Goal: Communication & Community: Participate in discussion

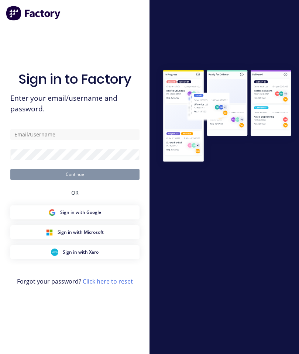
click at [121, 40] on div "Sign in to Factory Enter your email/username and password. Continue OR Sign in …" at bounding box center [74, 185] width 129 height 328
click at [94, 140] on input "text" at bounding box center [74, 134] width 129 height 11
type input "S"
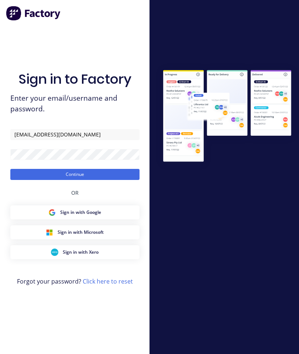
click at [48, 180] on button "Continue" at bounding box center [74, 174] width 129 height 11
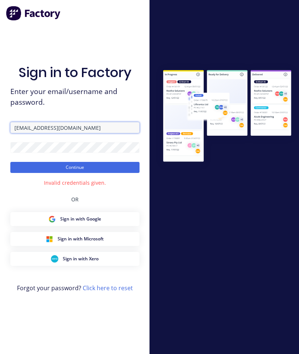
click at [82, 133] on input "[EMAIL_ADDRESS][DOMAIN_NAME]" at bounding box center [74, 127] width 129 height 11
type input "[EMAIL_ADDRESS][DOMAIN_NAME]"
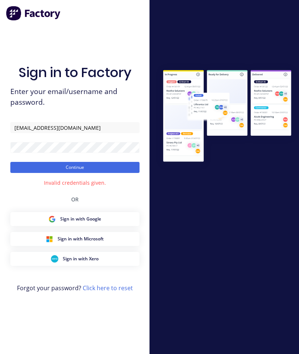
click at [98, 173] on button "Continue" at bounding box center [74, 167] width 129 height 11
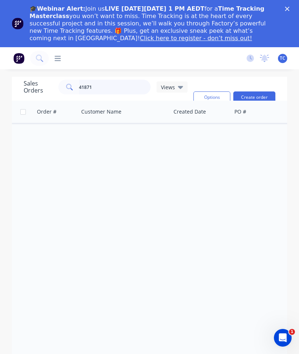
click at [106, 88] on input "41871" at bounding box center [115, 87] width 72 height 15
type input "4"
type input "P"
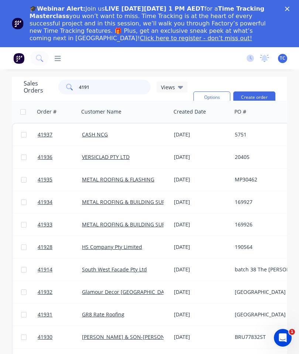
type input "41919"
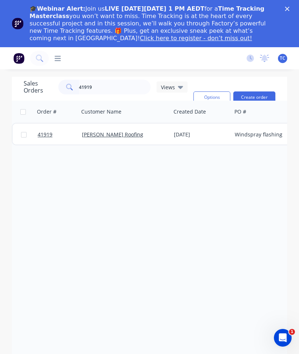
click at [41, 135] on span "41919" at bounding box center [45, 134] width 15 height 7
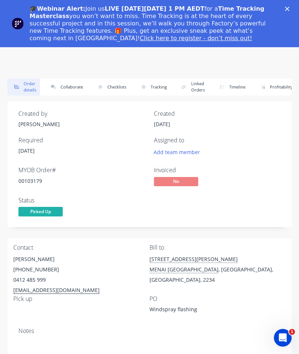
click at [73, 89] on button "Collaborate" at bounding box center [65, 87] width 42 height 17
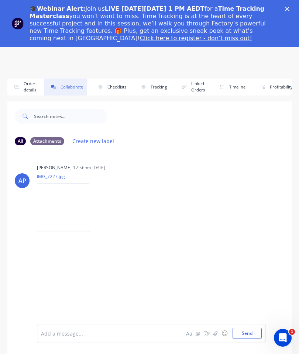
click at [217, 334] on icon "button" at bounding box center [215, 333] width 4 height 5
click at [248, 331] on button "Send" at bounding box center [247, 333] width 29 height 11
click at [289, 7] on polygon "Close" at bounding box center [287, 9] width 4 height 4
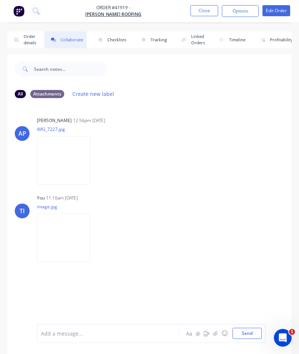
click at [205, 11] on button "Close" at bounding box center [204, 10] width 28 height 11
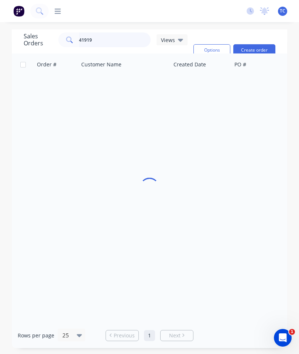
click at [124, 41] on input "41919" at bounding box center [115, 39] width 72 height 15
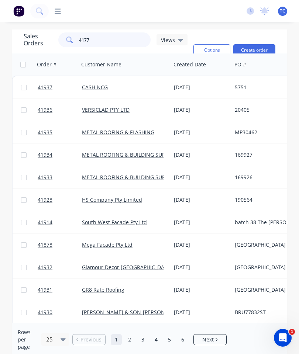
type input "41777"
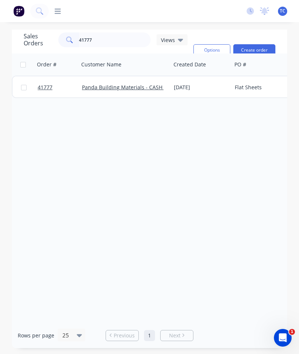
click at [39, 85] on span "41777" at bounding box center [45, 87] width 15 height 7
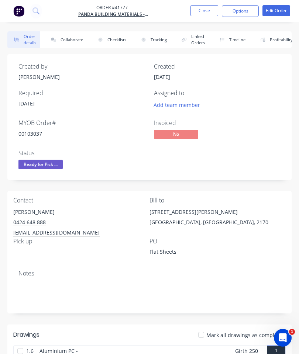
click at [65, 40] on button "Collaborate" at bounding box center [65, 39] width 42 height 17
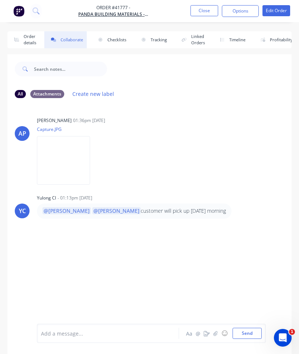
click at [27, 40] on button "Order details" at bounding box center [23, 39] width 32 height 17
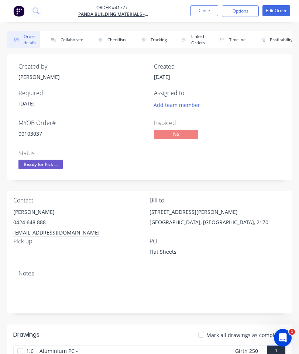
click at [209, 11] on button "Close" at bounding box center [204, 10] width 28 height 11
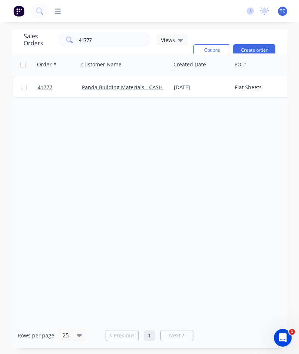
click at [44, 84] on span "41777" at bounding box center [45, 87] width 15 height 7
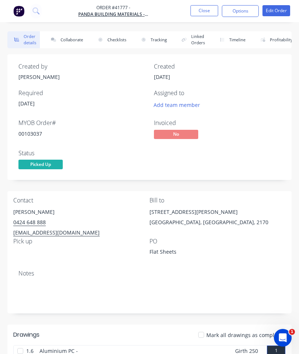
click at [69, 40] on button "Collaborate" at bounding box center [65, 39] width 42 height 17
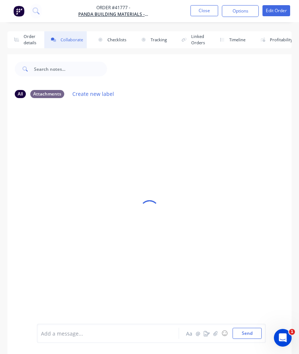
click at [216, 334] on icon "button" at bounding box center [215, 333] width 4 height 5
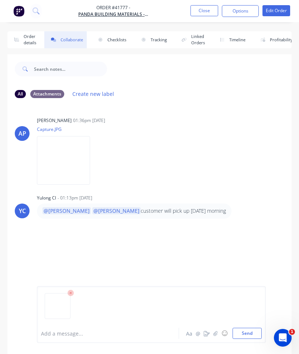
click at [246, 330] on button "Send" at bounding box center [247, 333] width 29 height 11
click at [201, 14] on button "Close" at bounding box center [204, 10] width 28 height 11
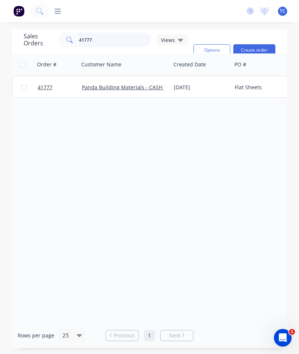
click at [109, 44] on input "41777" at bounding box center [115, 39] width 72 height 15
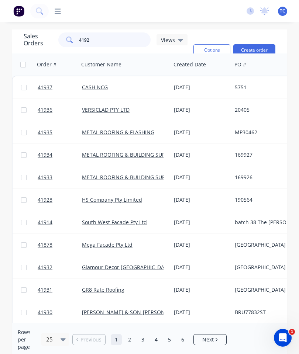
type input "41920"
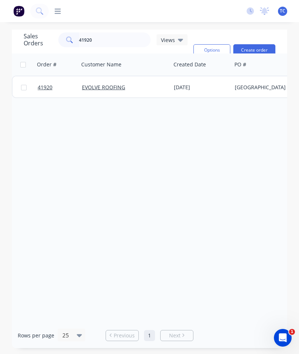
click at [45, 88] on span "41920" at bounding box center [45, 87] width 15 height 7
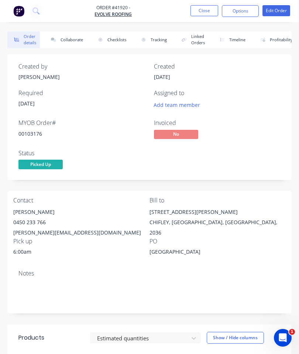
click at [68, 40] on button "Collaborate" at bounding box center [65, 39] width 42 height 17
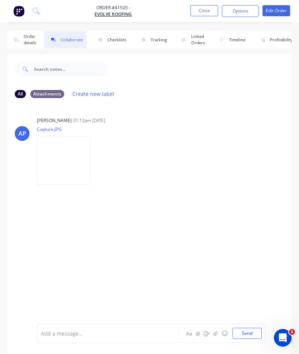
click at [213, 330] on button "button" at bounding box center [215, 333] width 9 height 9
click at [248, 329] on button "Send" at bounding box center [247, 333] width 29 height 11
click at [204, 14] on button "Close" at bounding box center [204, 10] width 28 height 11
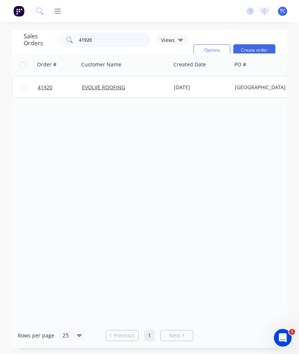
click at [116, 36] on input "41920" at bounding box center [115, 39] width 72 height 15
click at [116, 41] on input "41920" at bounding box center [115, 39] width 72 height 15
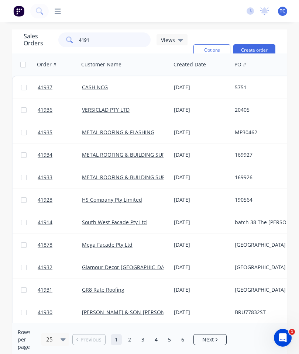
type input "41912"
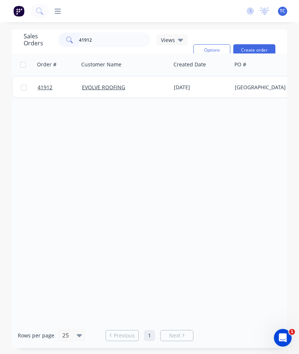
click at [46, 87] on span "41912" at bounding box center [45, 87] width 15 height 7
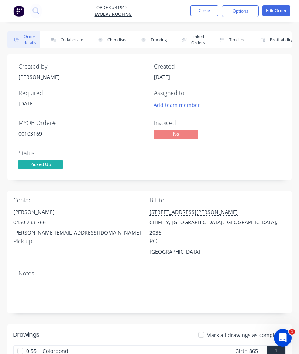
click at [78, 40] on button "Collaborate" at bounding box center [65, 39] width 42 height 17
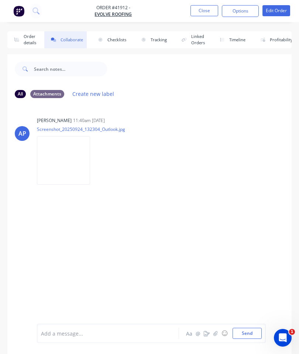
click at [216, 334] on icon "button" at bounding box center [215, 333] width 4 height 5
click at [248, 329] on button "Send" at bounding box center [247, 333] width 29 height 11
click at [207, 7] on button "Close" at bounding box center [204, 10] width 28 height 11
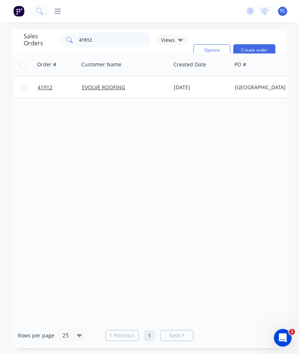
click at [106, 40] on input "41912" at bounding box center [115, 39] width 72 height 15
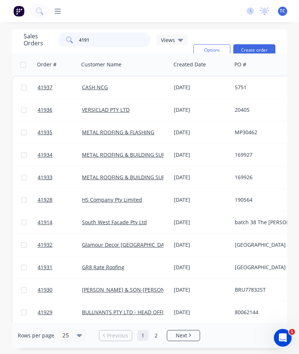
type input "41918"
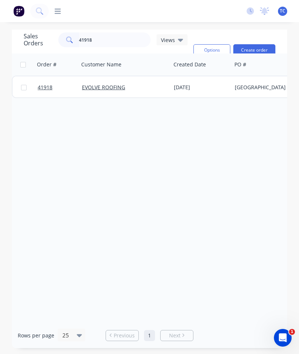
click at [48, 90] on span "41918" at bounding box center [45, 87] width 15 height 7
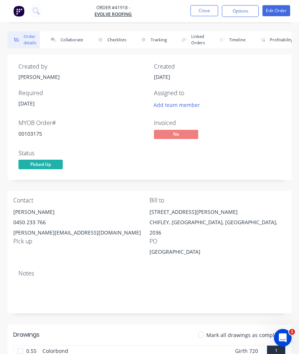
click at [71, 41] on button "Collaborate" at bounding box center [65, 39] width 42 height 17
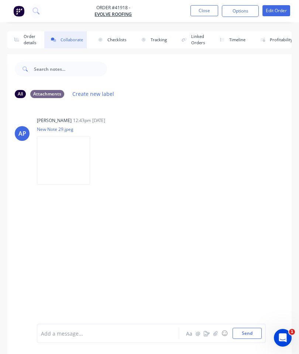
click at [213, 335] on button "button" at bounding box center [215, 333] width 9 height 9
click at [250, 330] on button "Send" at bounding box center [247, 333] width 29 height 11
click at [200, 9] on button "Close" at bounding box center [204, 10] width 28 height 11
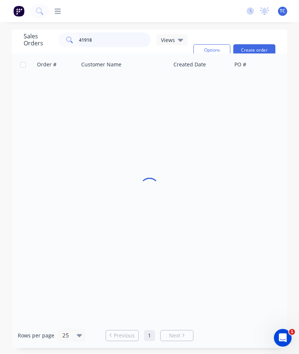
click at [109, 41] on input "41918" at bounding box center [115, 39] width 72 height 15
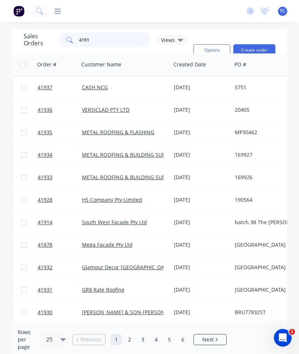
type input "41918"
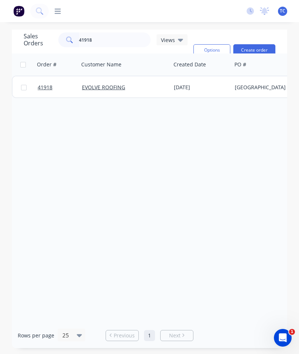
click at [44, 91] on link "41918" at bounding box center [60, 87] width 44 height 22
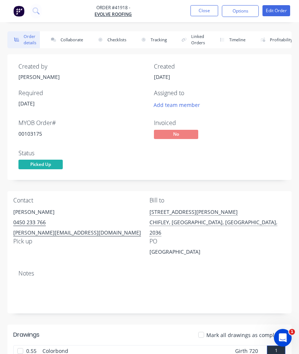
click at [72, 37] on button "Collaborate" at bounding box center [65, 39] width 42 height 17
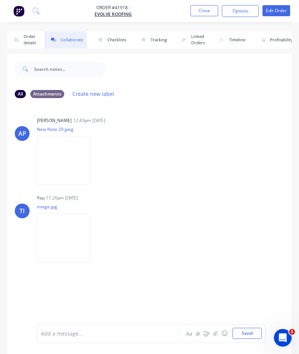
click at [214, 337] on button "button" at bounding box center [215, 333] width 9 height 9
click at [249, 331] on button "Send" at bounding box center [247, 333] width 29 height 11
click at [206, 11] on button "Close" at bounding box center [204, 10] width 28 height 11
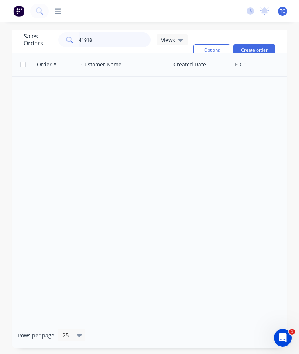
click at [120, 38] on input "41918" at bounding box center [115, 39] width 72 height 15
type input "41917"
click at [44, 86] on span "41917" at bounding box center [45, 87] width 15 height 7
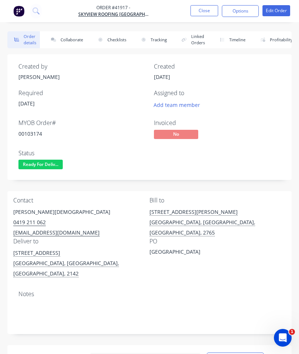
click at [67, 38] on button "Collaborate" at bounding box center [65, 39] width 42 height 17
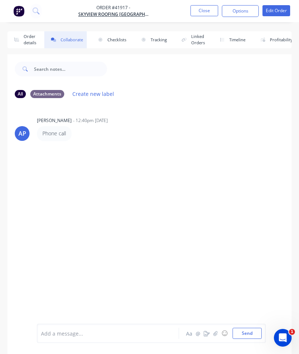
click at [208, 7] on button "Close" at bounding box center [204, 10] width 28 height 11
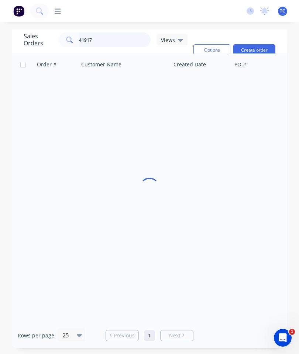
click at [116, 37] on input "41917" at bounding box center [115, 39] width 72 height 15
type input "41917"
click at [45, 89] on span "41917" at bounding box center [45, 87] width 15 height 7
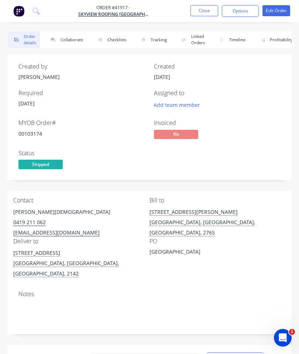
click at [69, 38] on button "Collaborate" at bounding box center [65, 39] width 42 height 17
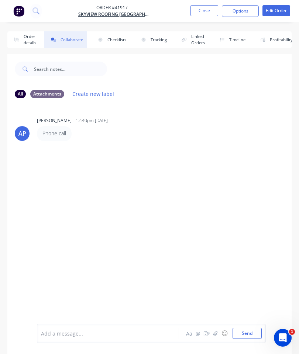
click at [218, 330] on button "button" at bounding box center [215, 333] width 9 height 9
click at [244, 329] on button "Send" at bounding box center [247, 333] width 29 height 11
click at [205, 10] on button "Close" at bounding box center [204, 10] width 28 height 11
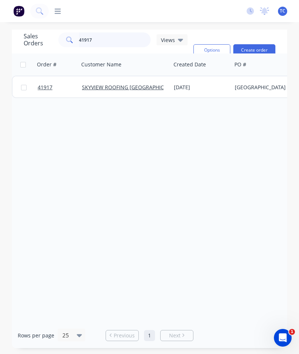
click at [124, 42] on input "41917" at bounding box center [115, 39] width 72 height 15
click at [45, 87] on span "41917" at bounding box center [45, 87] width 15 height 7
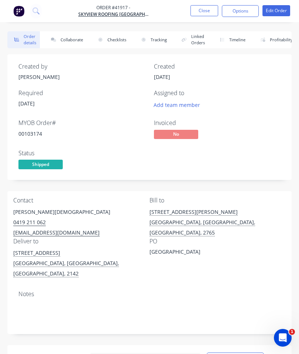
click at [73, 41] on button "Collaborate" at bounding box center [65, 39] width 42 height 17
